Goal: Task Accomplishment & Management: Manage account settings

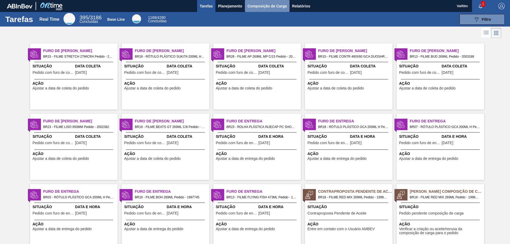
click at [268, 5] on span "Composição de Carga" at bounding box center [266, 6] width 39 height 6
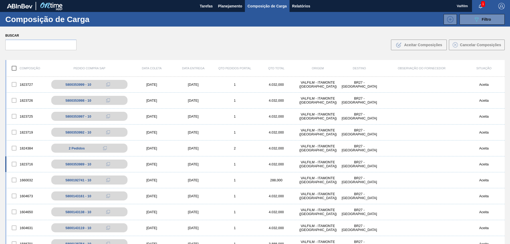
click at [184, 162] on div "1823716 5800353989 - 10 15/09/2025 16/09/2025 1 4.032,000 VALFILM - ITAMONTE (M…" at bounding box center [254, 164] width 499 height 16
click at [145, 164] on div "[DATE]" at bounding box center [151, 164] width 41 height 4
click at [92, 164] on div "5800353989 - 10" at bounding box center [81, 164] width 26 height 4
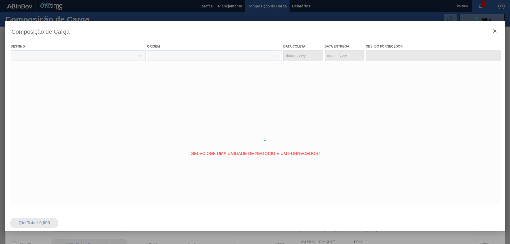
click at [125, 167] on div at bounding box center [255, 140] width 500 height 239
type coleta "[DATE]"
type entrega "[DATE]"
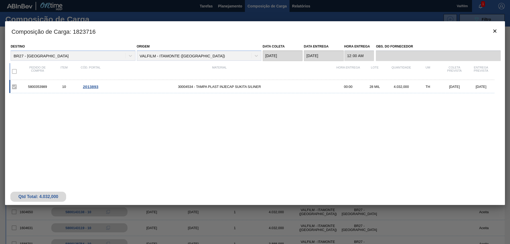
click at [90, 87] on span "2013893" at bounding box center [90, 86] width 15 height 5
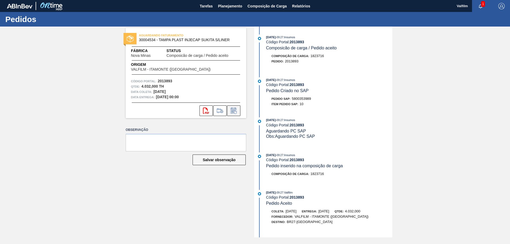
click at [233, 112] on icon at bounding box center [233, 111] width 8 height 6
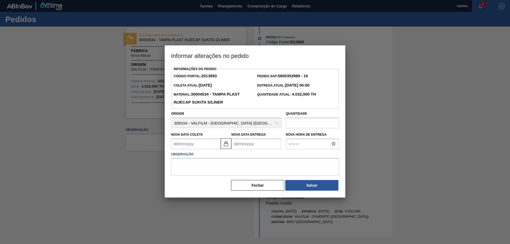
click at [254, 146] on Entrega2013893 "Nova Data Entrega" at bounding box center [256, 144] width 50 height 11
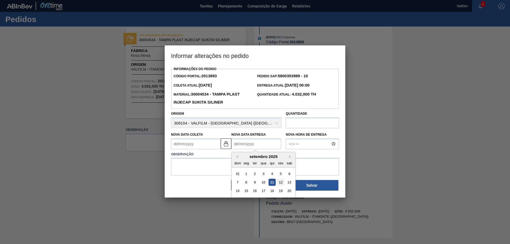
click at [280, 183] on div "12" at bounding box center [280, 182] width 7 height 7
type Coleta2013893 "[DATE]"
type Entrega2013893 "[DATE]"
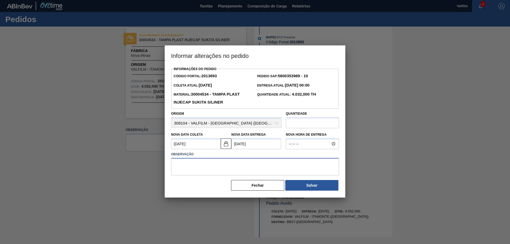
click at [264, 166] on textarea at bounding box center [255, 167] width 168 height 18
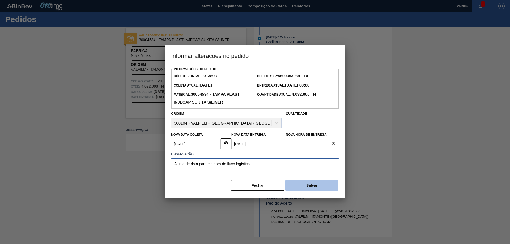
type textarea "Ajuste de data para melhora do fluxo logístico."
click at [308, 184] on button "Salvar" at bounding box center [311, 185] width 53 height 11
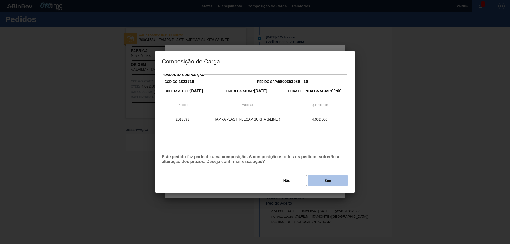
click at [326, 180] on button "Sim" at bounding box center [328, 180] width 40 height 11
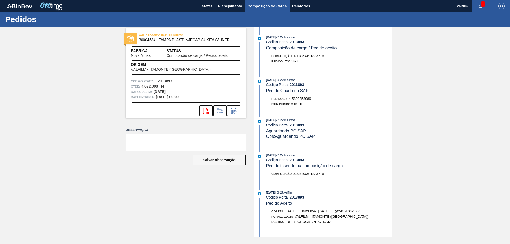
click at [270, 9] on span "Composição de Carga" at bounding box center [266, 6] width 39 height 6
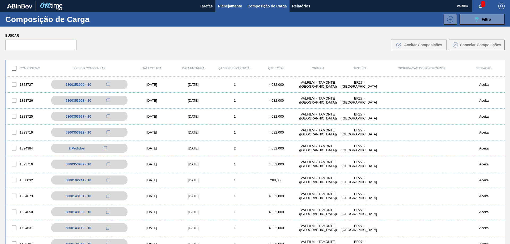
click at [232, 5] on span "Planejamento" at bounding box center [230, 6] width 24 height 6
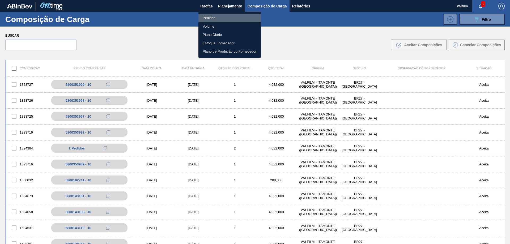
click at [223, 14] on li "Pedidos" at bounding box center [229, 18] width 62 height 8
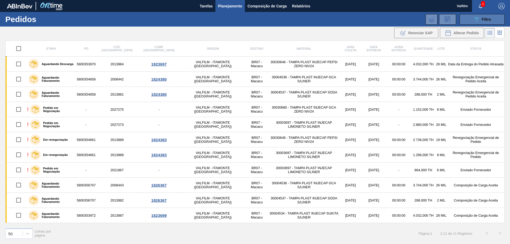
click at [479, 22] on icon "089F7B8B-B2A5-4AFE-B5C0-19BA573D28AC" at bounding box center [476, 19] width 6 height 6
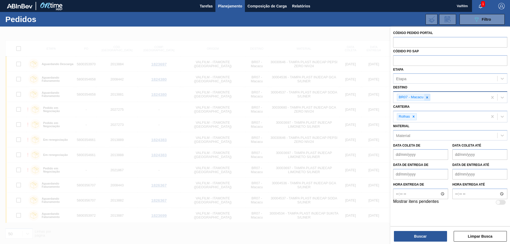
click at [425, 97] on icon at bounding box center [427, 98] width 4 height 4
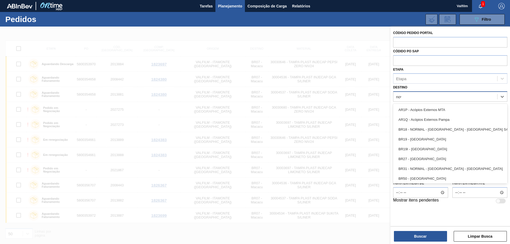
type input "nova"
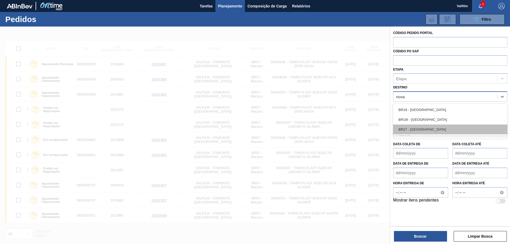
click at [443, 129] on div "BR27 - Nova Minas" at bounding box center [450, 129] width 114 height 10
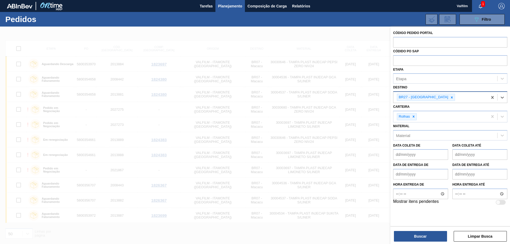
click at [428, 242] on div "Código Pedido Portal Códido PO SAP Etapa Etapa Destino option BR27 - Nova Minas…" at bounding box center [449, 136] width 119 height 218
click at [428, 242] on div "Código Pedido Portal Códido PO SAP Etapa Etapa Destino BR27 - Nova Minas Cartei…" at bounding box center [449, 136] width 119 height 218
click at [424, 235] on button "Buscar" at bounding box center [420, 236] width 53 height 11
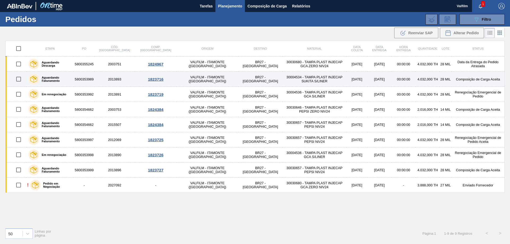
click at [346, 78] on td "[DATE]" at bounding box center [356, 79] width 21 height 15
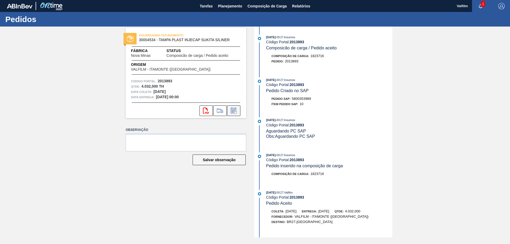
click at [234, 110] on icon at bounding box center [233, 111] width 8 height 6
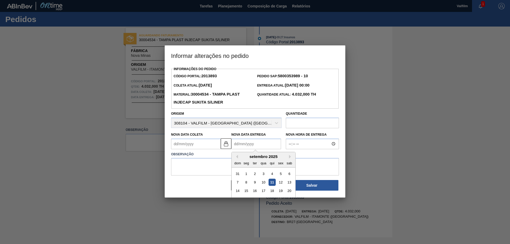
click at [243, 144] on Entrega2013893 "Nova Data Entrega" at bounding box center [256, 144] width 50 height 11
click at [281, 182] on div "12" at bounding box center [280, 182] width 7 height 7
type Coleta2013893 "[DATE]"
type Entrega2013893 "[DATE]"
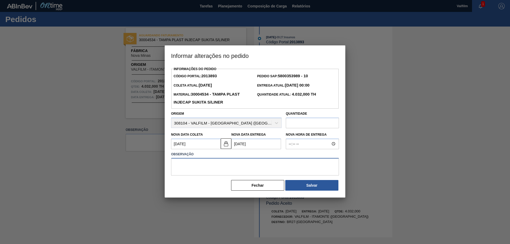
click at [264, 169] on textarea at bounding box center [255, 167] width 168 height 18
drag, startPoint x: 255, startPoint y: 163, endPoint x: 171, endPoint y: 163, distance: 83.6
click at [171, 163] on textarea "Ajuste de data para melhora do fluxo logístico." at bounding box center [255, 167] width 168 height 18
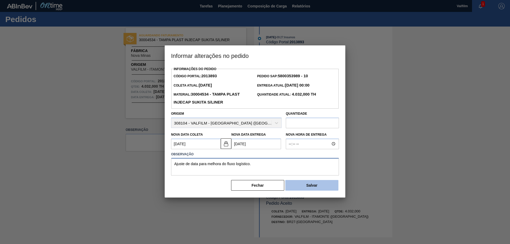
type textarea "Ajuste de data para melhora do fluxo logístico."
click at [322, 188] on button "Salvar" at bounding box center [311, 185] width 53 height 11
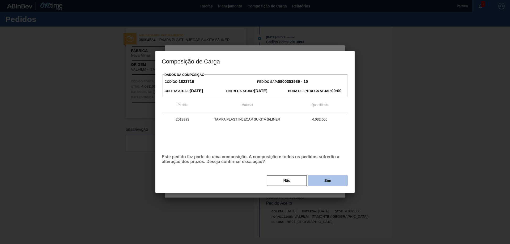
click at [332, 179] on button "Sim" at bounding box center [328, 180] width 40 height 11
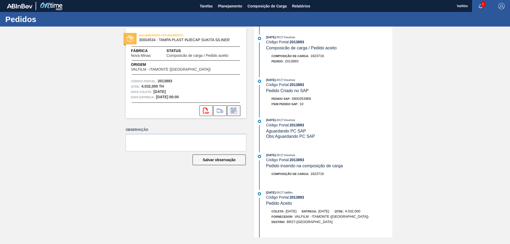
click at [234, 113] on icon at bounding box center [235, 112] width 3 height 3
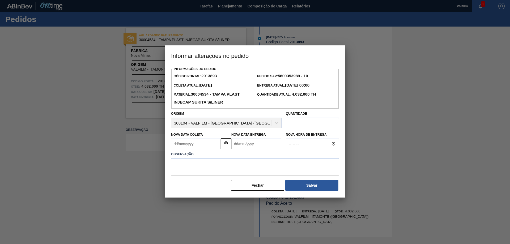
click at [240, 141] on Entrega2013893 "Nova Data Entrega" at bounding box center [256, 144] width 50 height 11
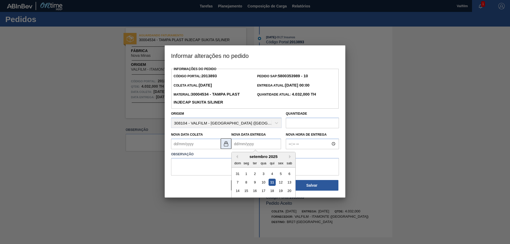
click at [227, 145] on img at bounding box center [226, 143] width 6 height 6
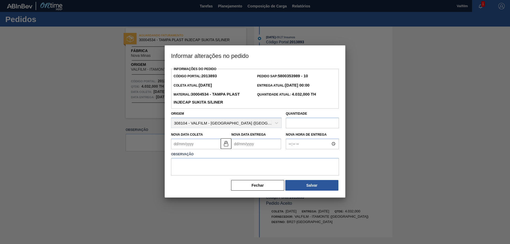
click at [203, 144] on Coleta2013893 "Nova Data Coleta" at bounding box center [196, 144] width 50 height 11
click at [213, 183] on div "11" at bounding box center [211, 182] width 7 height 7
type Coleta2013893 "[DATE]"
click at [250, 144] on Entrega2013893 "Nova Data Entrega" at bounding box center [256, 144] width 50 height 11
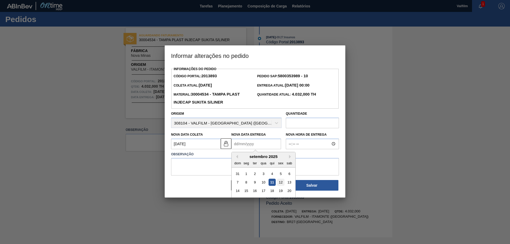
click at [279, 183] on div "12" at bounding box center [280, 182] width 7 height 7
type Entrega2013893 "[DATE]"
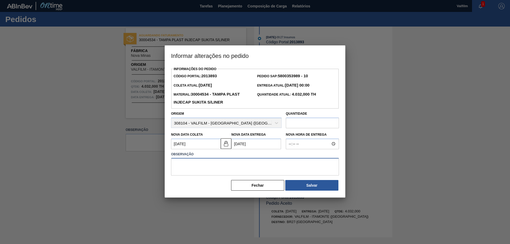
click at [250, 166] on textarea at bounding box center [255, 167] width 168 height 18
paste textarea "Ajuste de data para melhora do fluxo logístico."
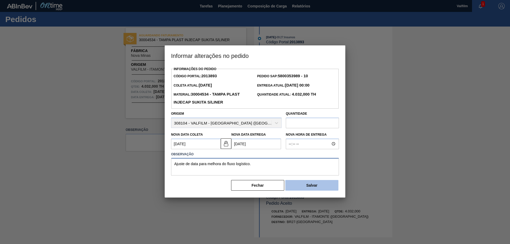
type textarea "Ajuste de data para melhora do fluxo logístico."
click at [310, 186] on button "Salvar" at bounding box center [311, 185] width 53 height 11
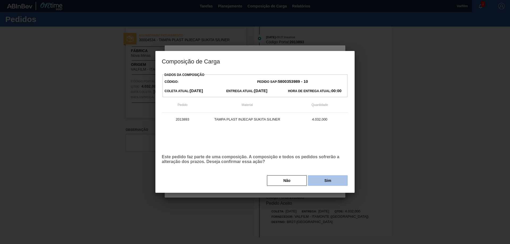
click at [328, 181] on button "Sim" at bounding box center [328, 180] width 40 height 11
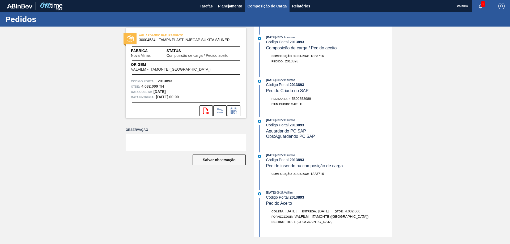
drag, startPoint x: 262, startPoint y: 5, endPoint x: 265, endPoint y: 12, distance: 7.6
click at [262, 5] on span "Composição de Carga" at bounding box center [266, 6] width 39 height 6
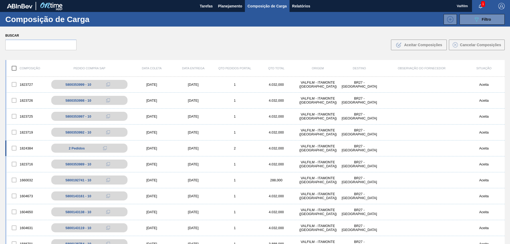
click at [158, 147] on div "[DATE]" at bounding box center [151, 148] width 41 height 4
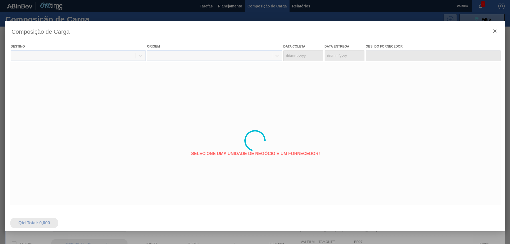
type coleta "[DATE]"
type entrega "[DATE]"
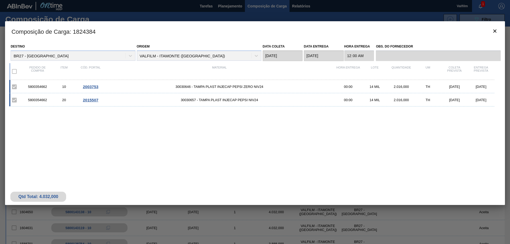
click at [94, 86] on span "2003753" at bounding box center [90, 86] width 15 height 5
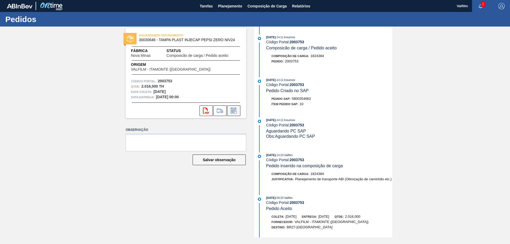
click at [237, 110] on icon at bounding box center [233, 111] width 8 height 6
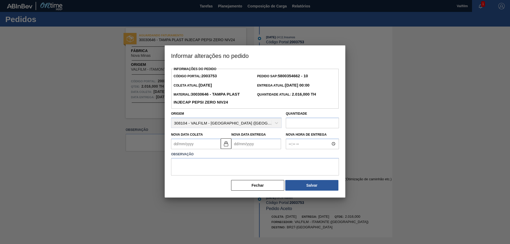
click at [241, 147] on Entrega2003753 "Nova Data Entrega" at bounding box center [256, 144] width 50 height 11
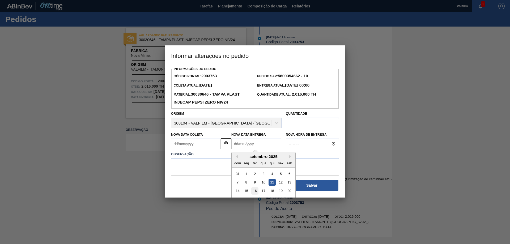
click at [256, 193] on div "16" at bounding box center [254, 190] width 7 height 7
type Coleta2003753 "[DATE]"
type Entrega2003753 "[DATE]"
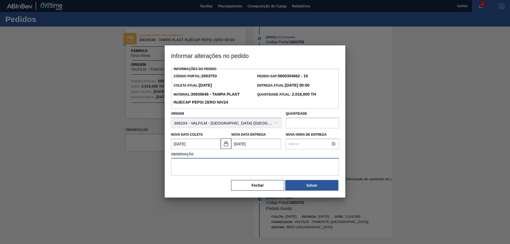
click at [257, 167] on textarea at bounding box center [255, 167] width 168 height 18
paste textarea "Ajuste de data para melhora do fluxo logístico."
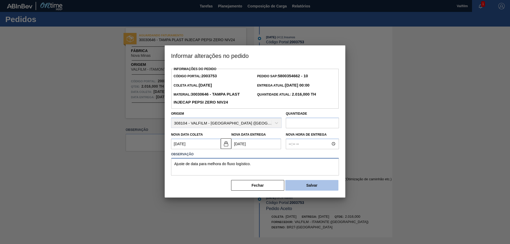
type textarea "Ajuste de data para melhora do fluxo logístico."
click at [314, 187] on button "Salvar" at bounding box center [311, 185] width 53 height 11
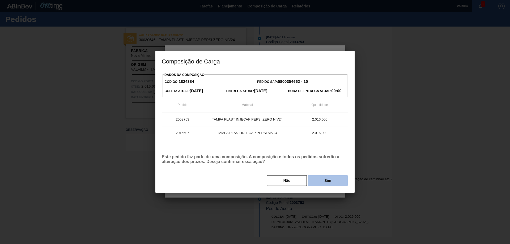
click at [325, 179] on button "Sim" at bounding box center [328, 180] width 40 height 11
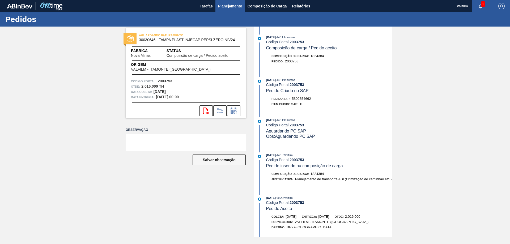
click at [231, 10] on button "Planejamento" at bounding box center [229, 6] width 29 height 12
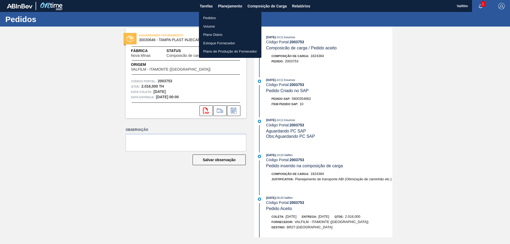
click at [214, 17] on li "Pedidos" at bounding box center [230, 18] width 62 height 8
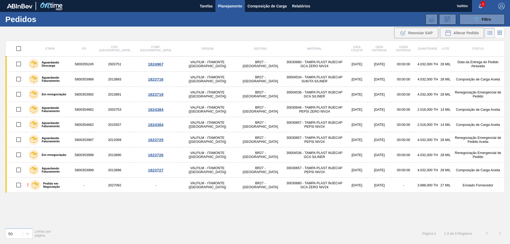
click at [24, 20] on h1 "Pedidos" at bounding box center [44, 19] width 79 height 6
click at [54, 4] on img at bounding box center [51, 6] width 26 height 12
